Goal: Information Seeking & Learning: Learn about a topic

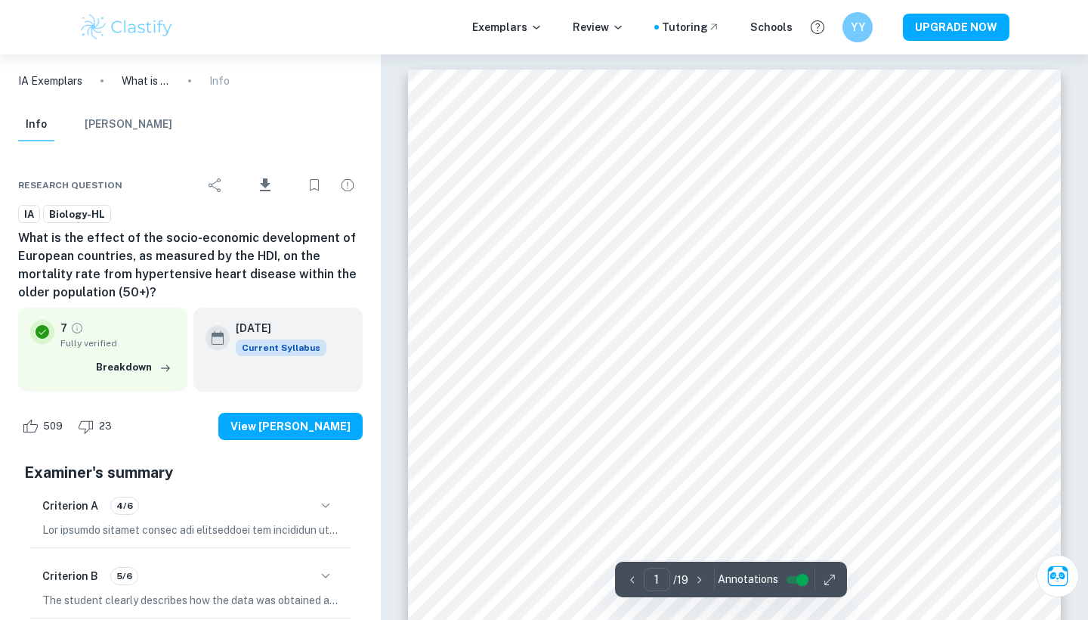
scroll to position [2, 0]
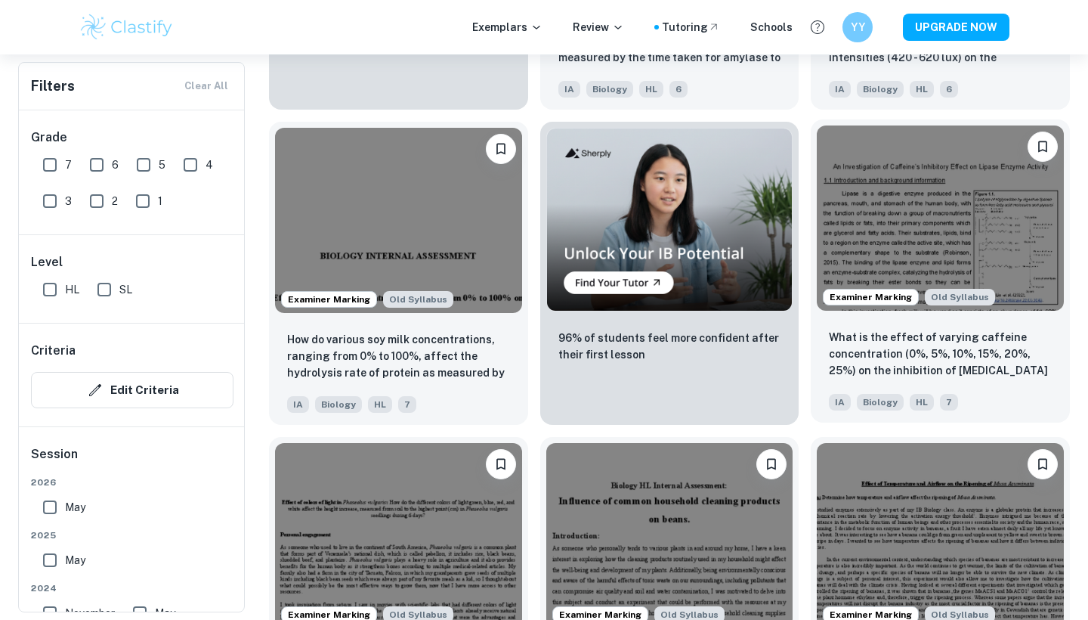
scroll to position [2707, 0]
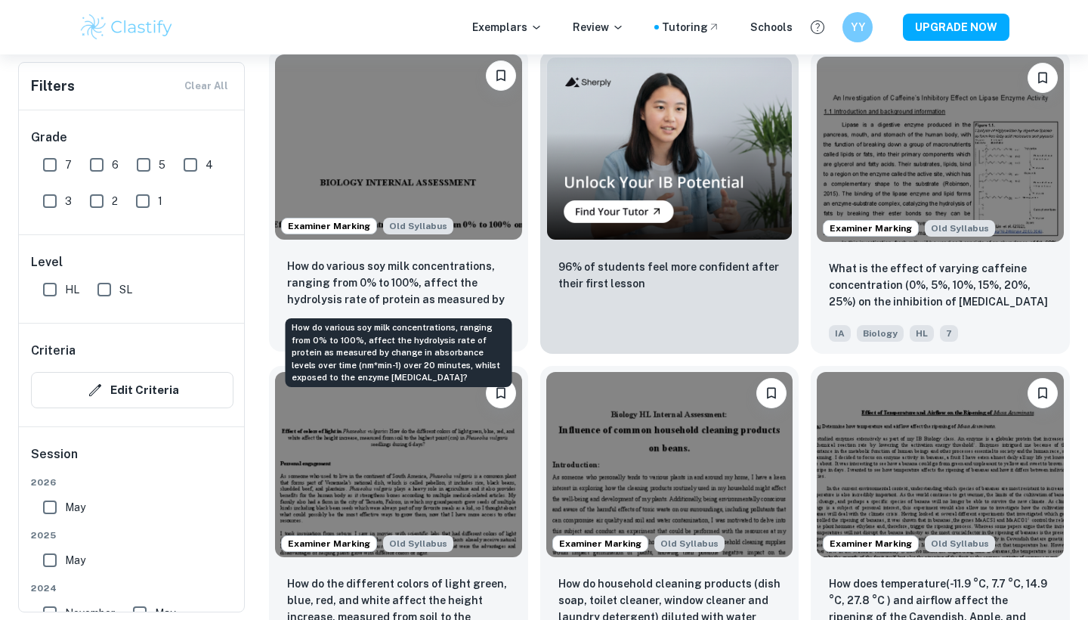
click at [477, 302] on p "How do various soy milk concentrations, ranging from 0% to 100%, affect the hyd…" at bounding box center [398, 283] width 223 height 51
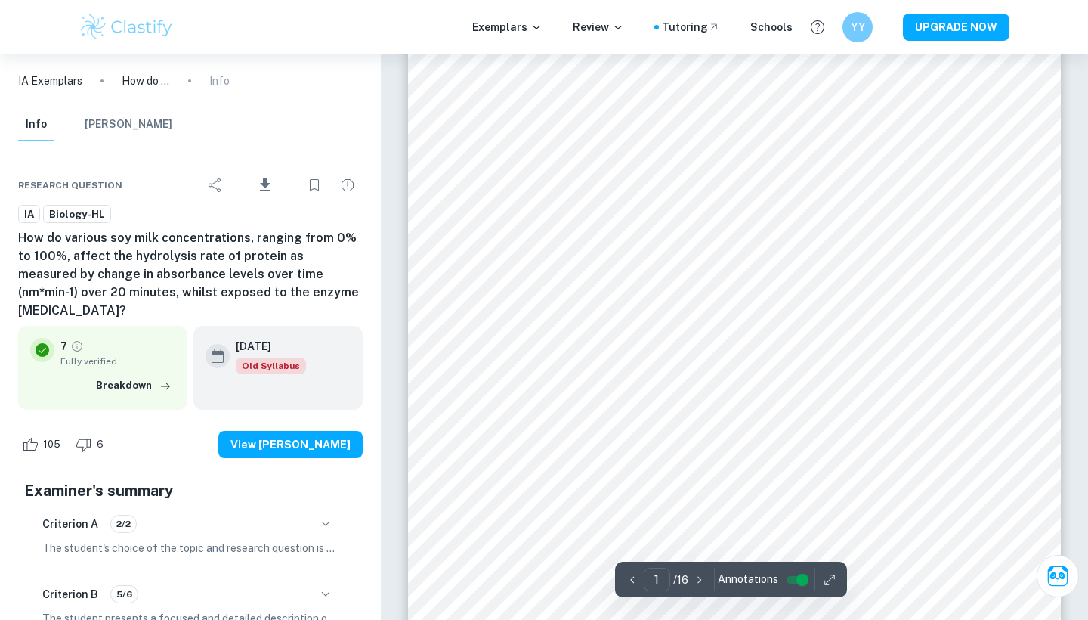
scroll to position [196, 0]
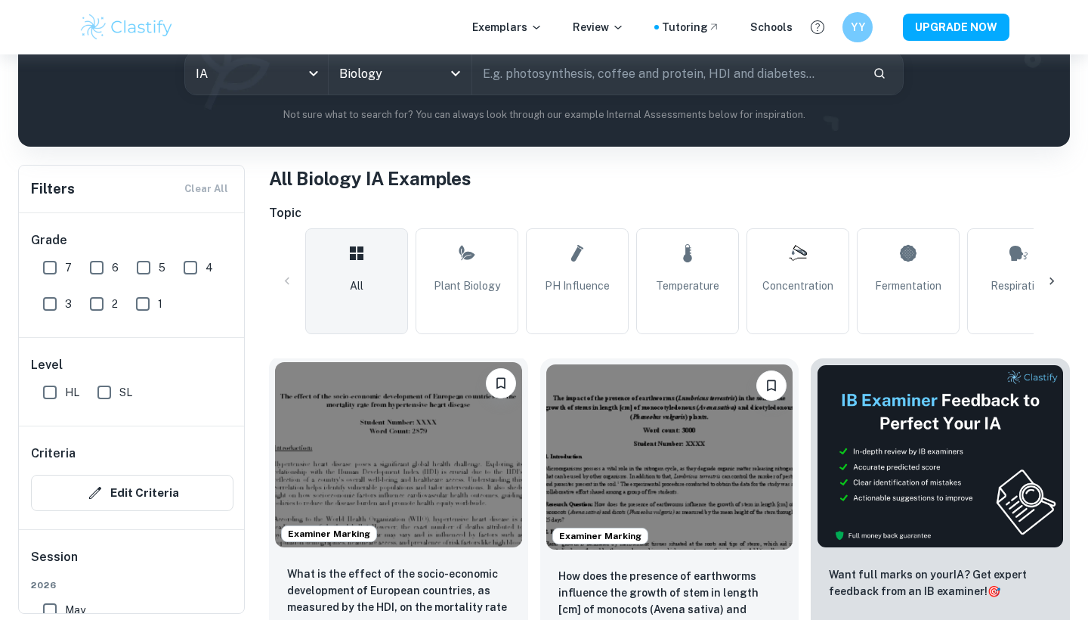
scroll to position [355, 0]
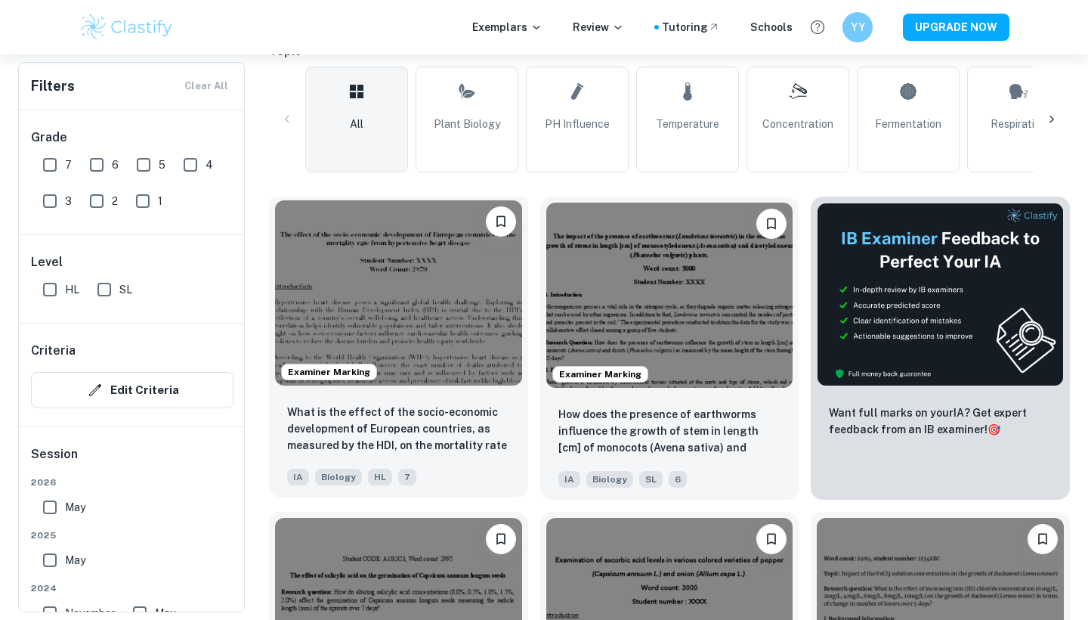
click at [440, 286] on img at bounding box center [398, 292] width 247 height 185
